Goal: Find specific page/section: Find specific page/section

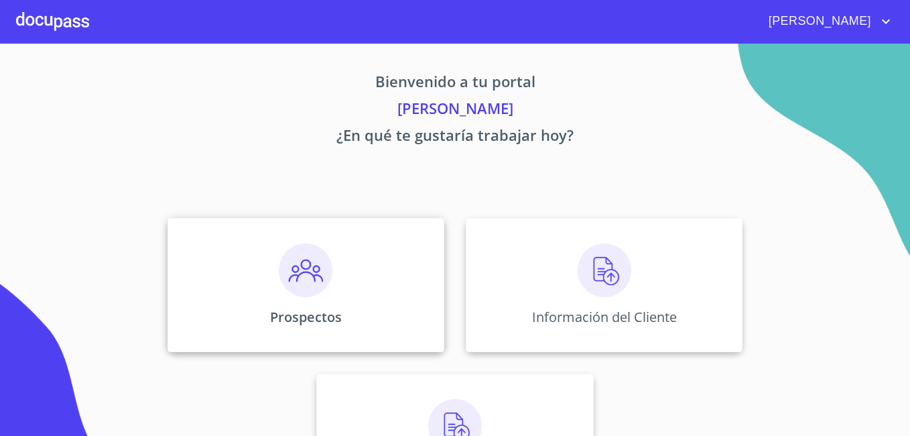
click at [279, 280] on img at bounding box center [306, 270] width 54 height 54
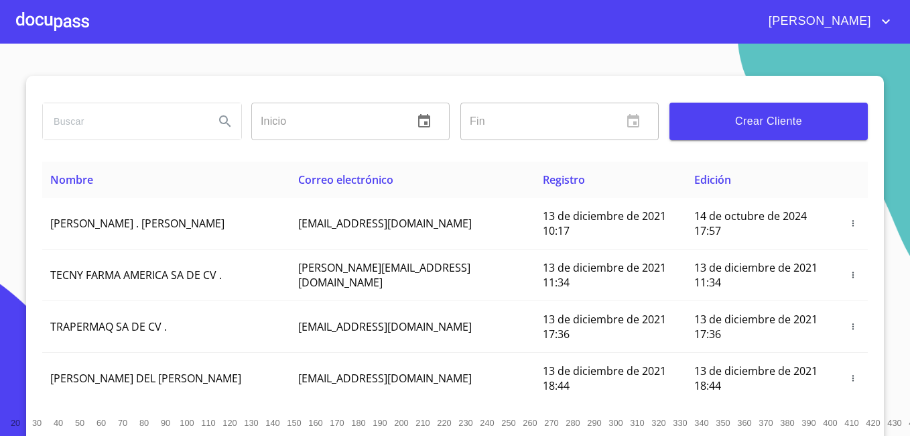
click at [148, 108] on input "search" at bounding box center [123, 121] width 161 height 36
type input "j"
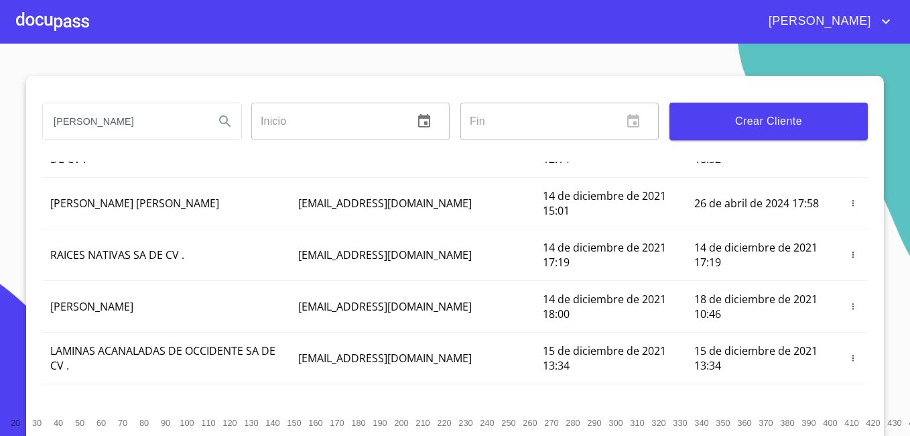
scroll to position [334, 0]
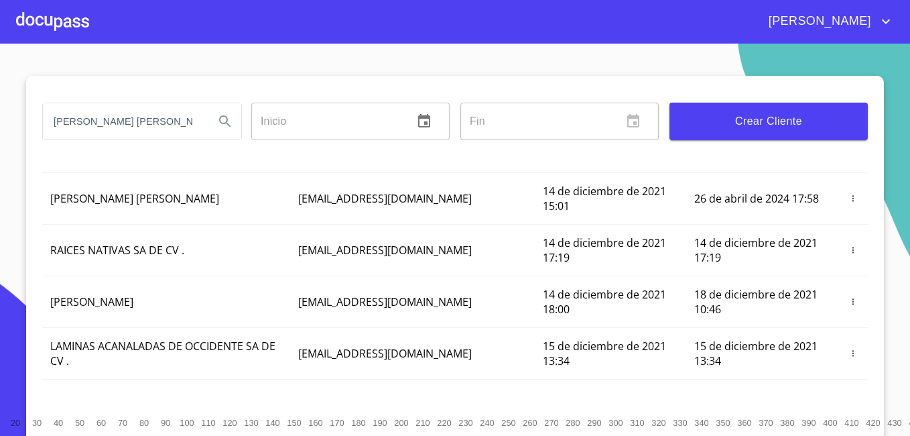
type input "[PERSON_NAME] [PERSON_NAME]"
click at [219, 119] on icon "Search" at bounding box center [225, 121] width 16 height 16
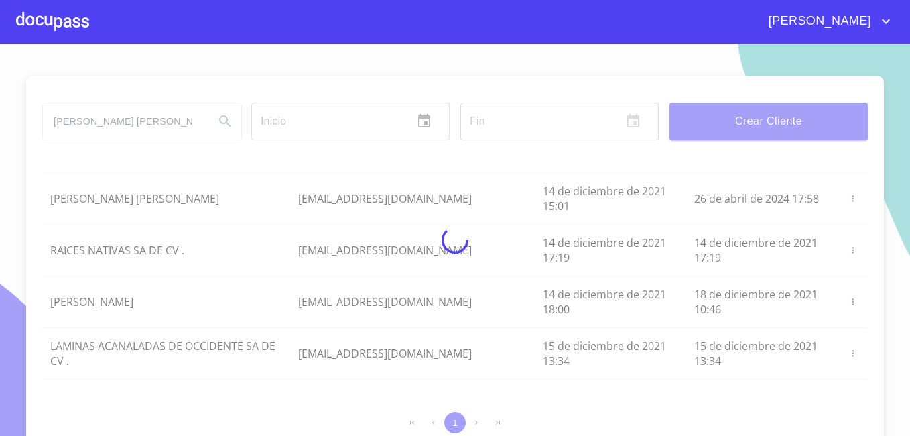
scroll to position [0, 0]
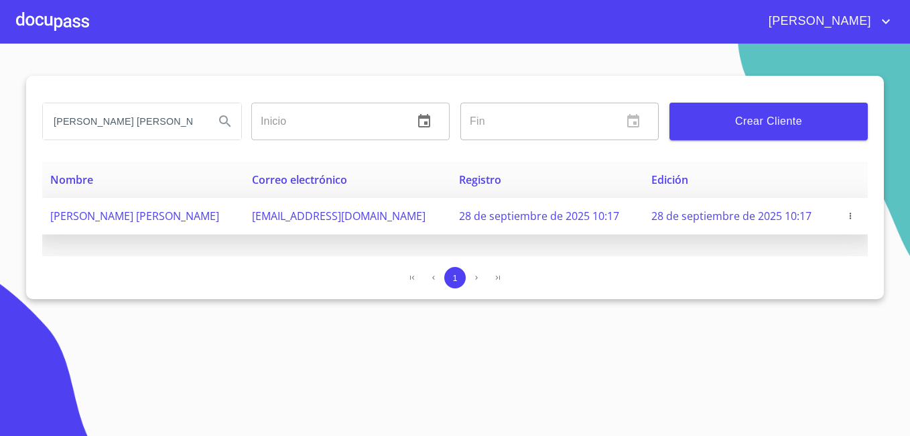
click at [171, 216] on span "[PERSON_NAME] [PERSON_NAME]" at bounding box center [134, 215] width 169 height 15
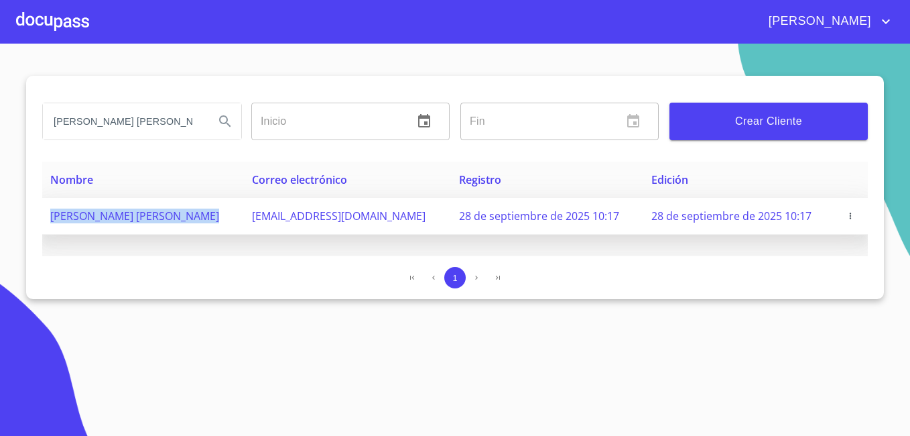
click at [171, 216] on span "[PERSON_NAME] [PERSON_NAME]" at bounding box center [134, 215] width 169 height 15
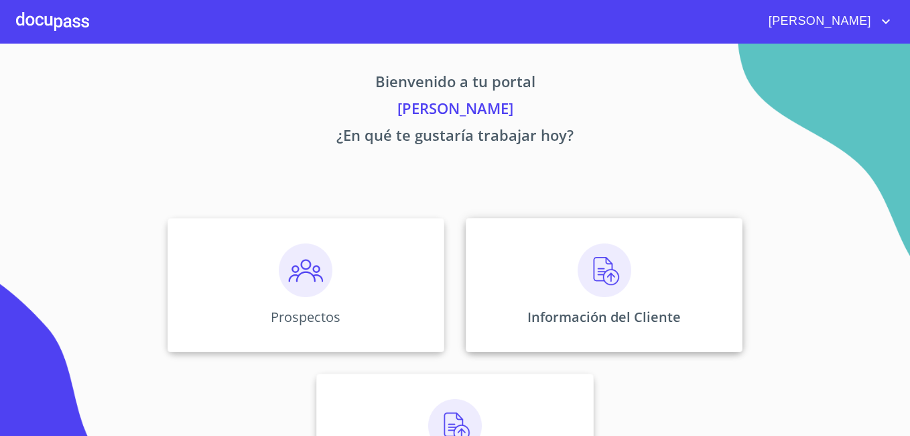
click at [583, 264] on img at bounding box center [605, 270] width 54 height 54
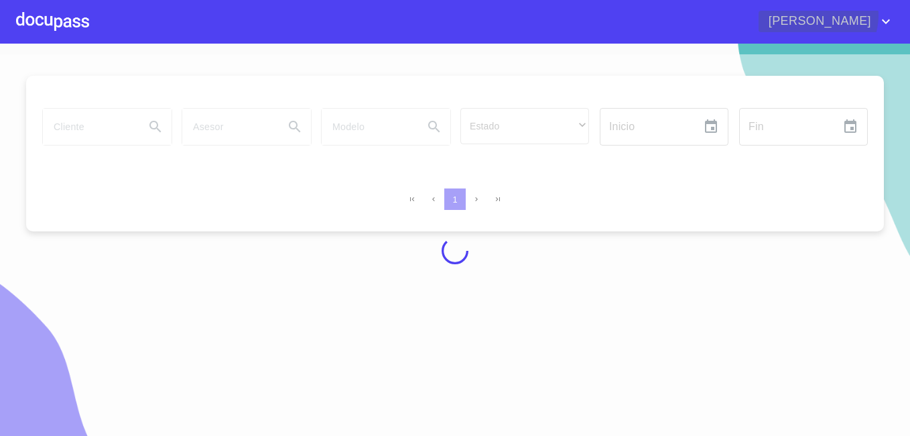
click at [875, 15] on span "[PERSON_NAME]" at bounding box center [818, 21] width 119 height 21
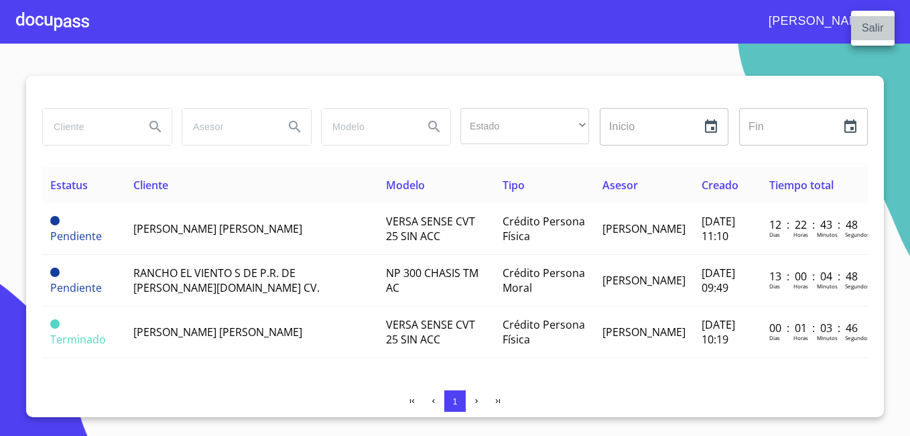
click at [869, 35] on li "Salir" at bounding box center [873, 28] width 44 height 24
